Goal: Task Accomplishment & Management: Manage account settings

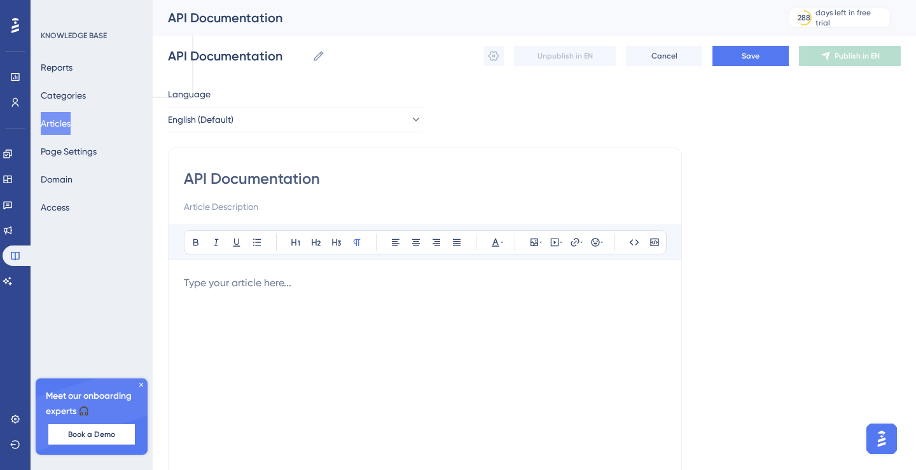
click at [772, 146] on div "Language English (Default) API Documentation Bold Italic Underline Bullet Point…" at bounding box center [534, 367] width 733 height 561
click at [657, 49] on button "Cancel" at bounding box center [664, 56] width 76 height 20
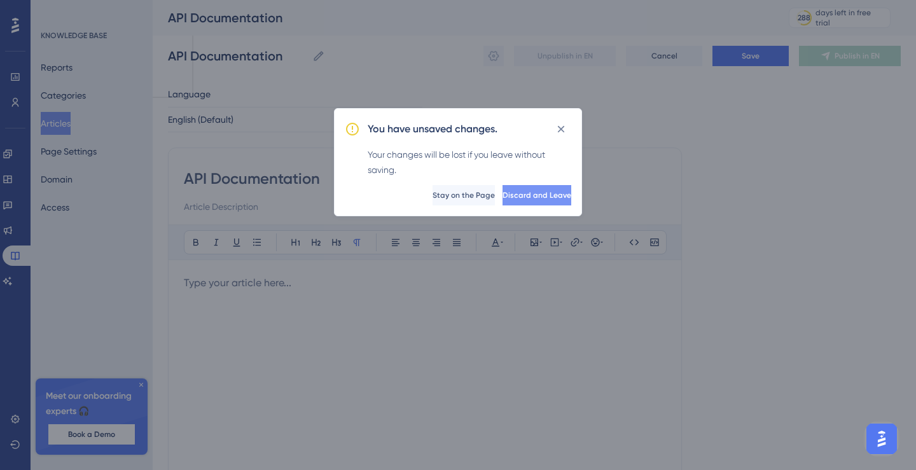
click at [503, 199] on span "Discard and Leave" at bounding box center [537, 195] width 69 height 10
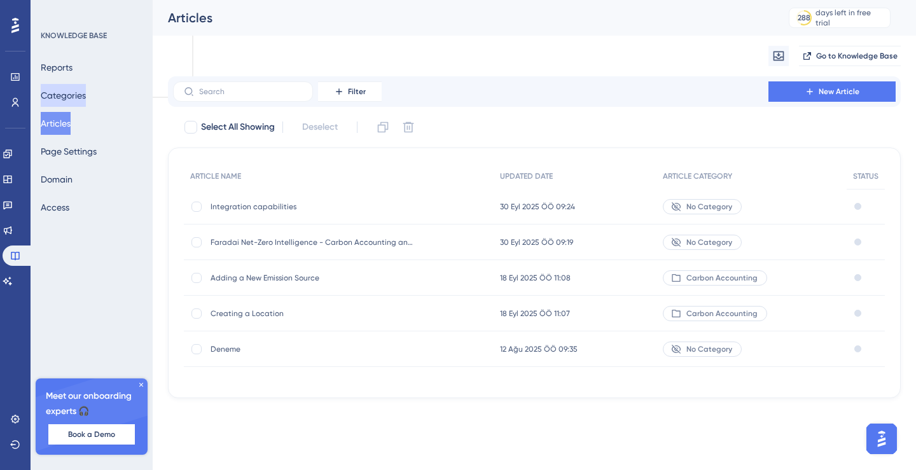
click at [53, 104] on button "Categories" at bounding box center [63, 95] width 45 height 23
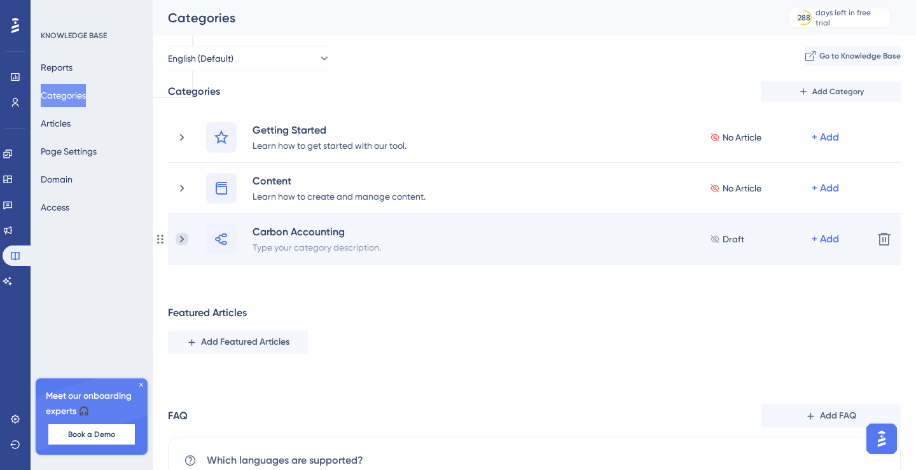
click at [178, 241] on icon at bounding box center [182, 239] width 13 height 13
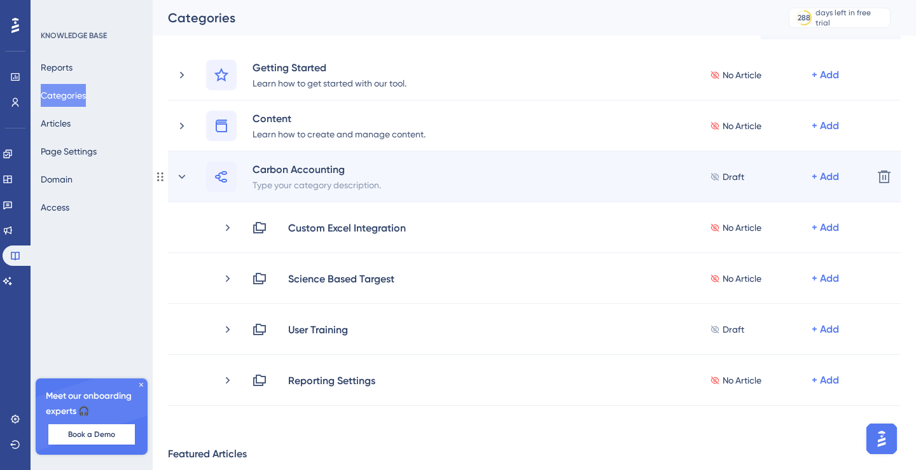
scroll to position [66, 0]
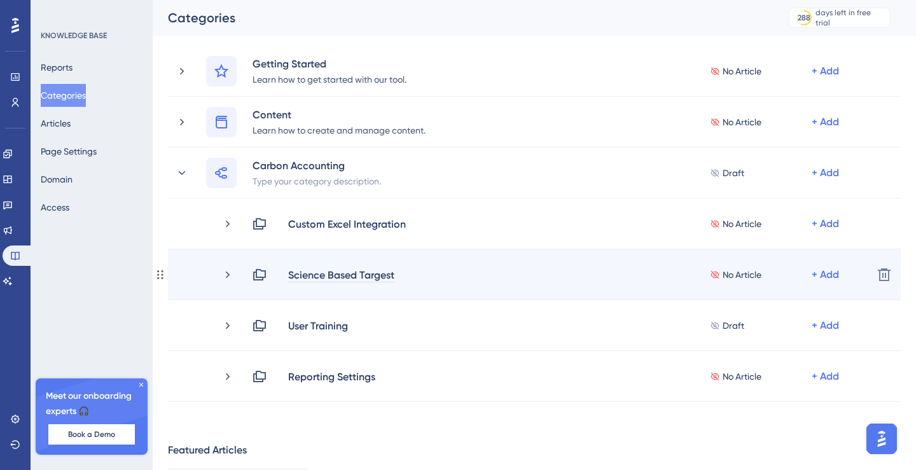
click at [356, 277] on div "Science Based Targest" at bounding box center [342, 274] width 108 height 15
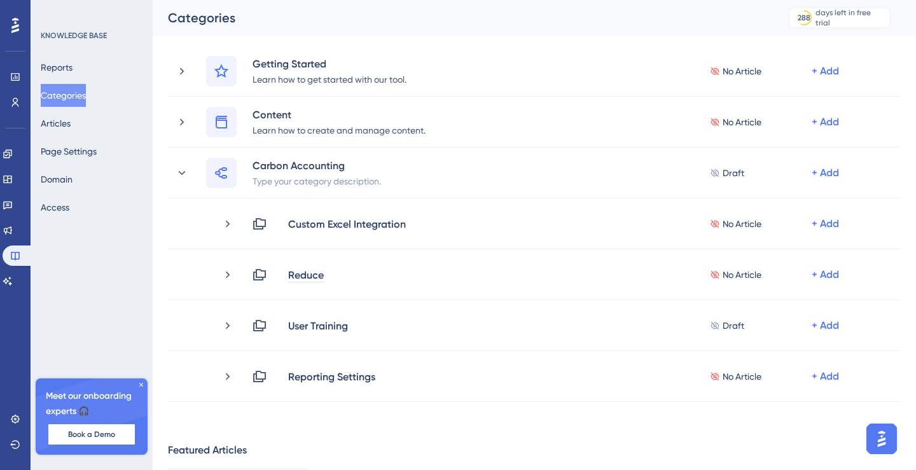
click at [516, 437] on div "Performance Users Engagement Widgets Feedback Product Updates Knowledge Base AI…" at bounding box center [535, 339] width 764 height 718
